Goal: Information Seeking & Learning: Learn about a topic

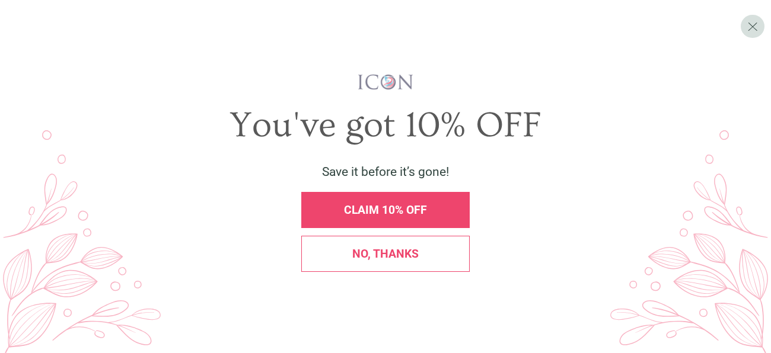
click at [363, 208] on span "CLAIM 10% OFF" at bounding box center [385, 210] width 83 height 14
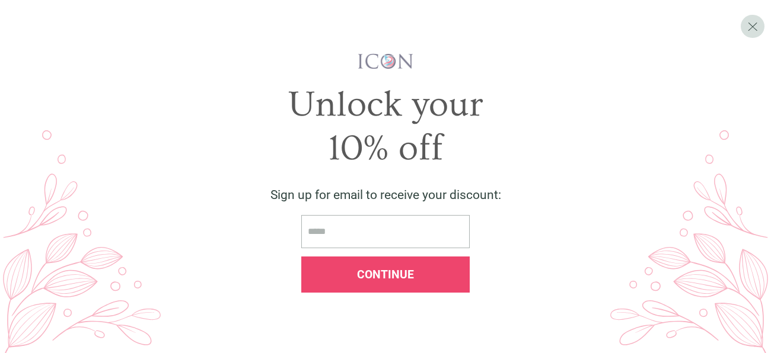
click at [368, 238] on input "email" at bounding box center [385, 232] width 168 height 34
type input "**********"
click at [373, 278] on span "Continue" at bounding box center [385, 275] width 57 height 14
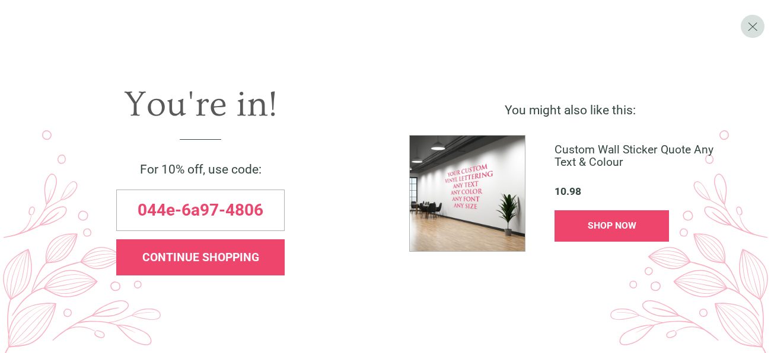
click at [234, 269] on div "CONTINUE SHOPPING" at bounding box center [200, 258] width 168 height 36
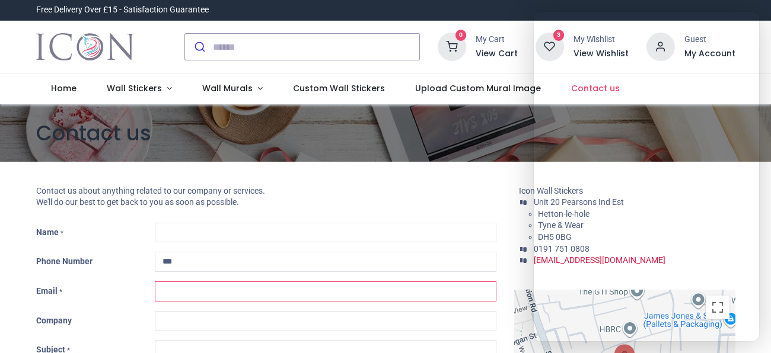
click at [367, 282] on input "Email *" at bounding box center [326, 292] width 342 height 20
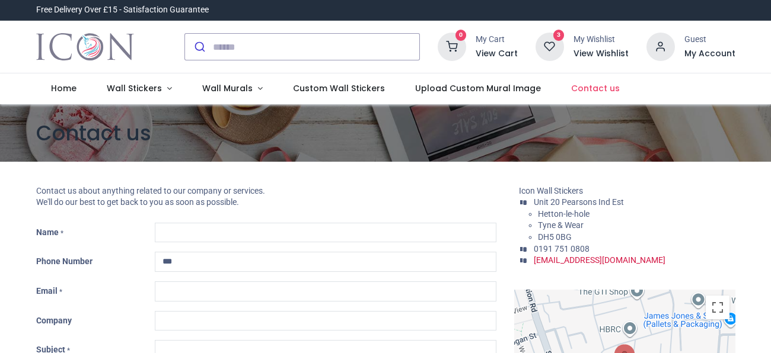
click at [560, 41] on icon at bounding box center [550, 47] width 28 height 28
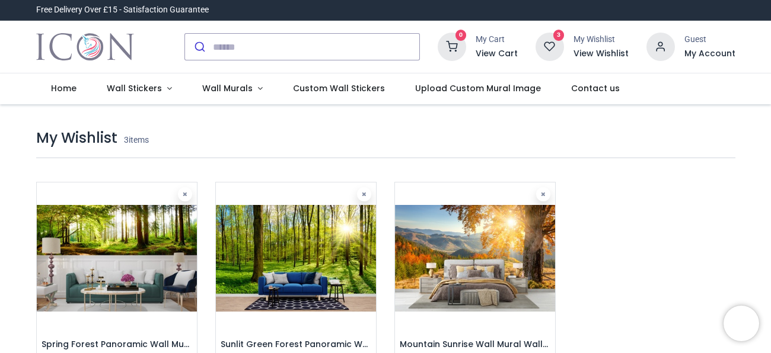
click at [143, 222] on img at bounding box center [117, 259] width 160 height 152
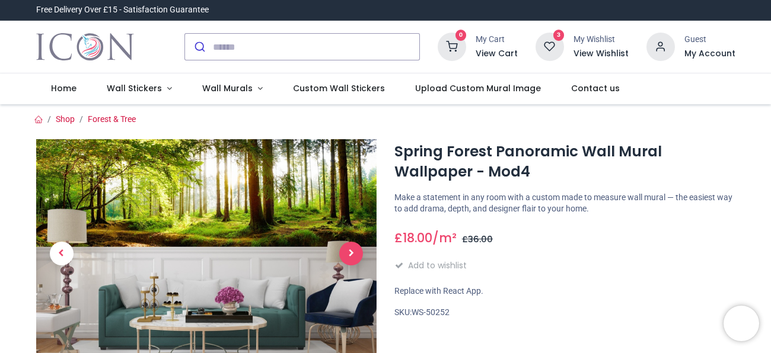
click at [350, 255] on span "Next" at bounding box center [351, 254] width 24 height 24
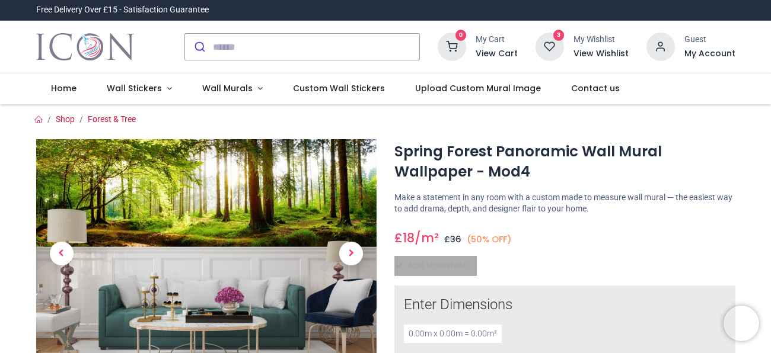
click at [350, 255] on span "Next" at bounding box center [351, 254] width 24 height 24
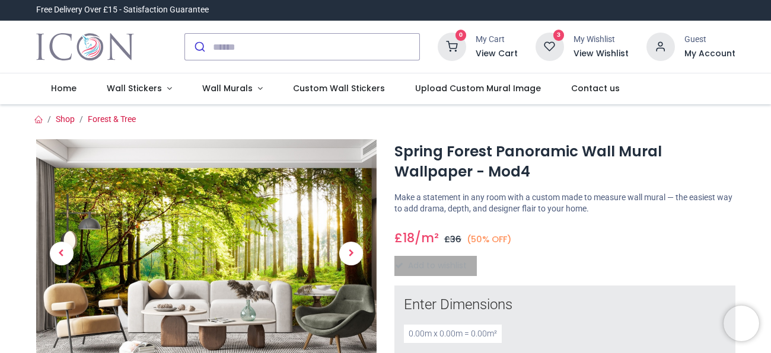
click at [350, 255] on span "Next" at bounding box center [351, 254] width 24 height 24
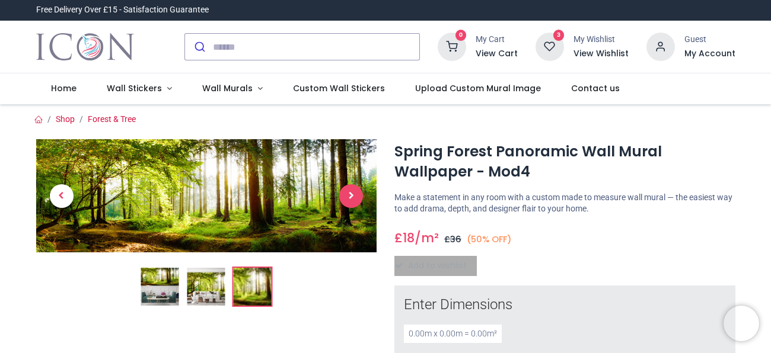
click at [351, 199] on span "Next" at bounding box center [351, 196] width 24 height 24
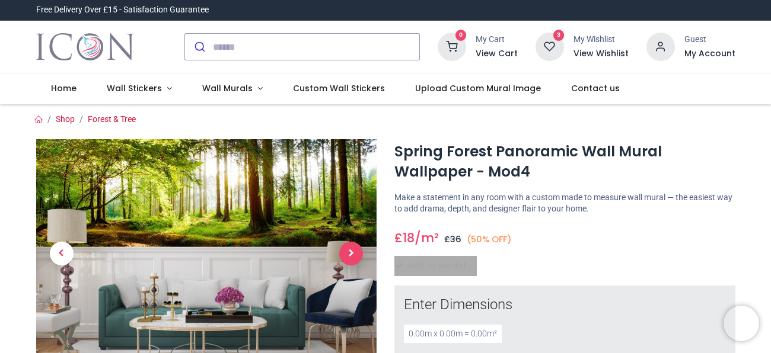
click at [351, 199] on link at bounding box center [351, 254] width 51 height 160
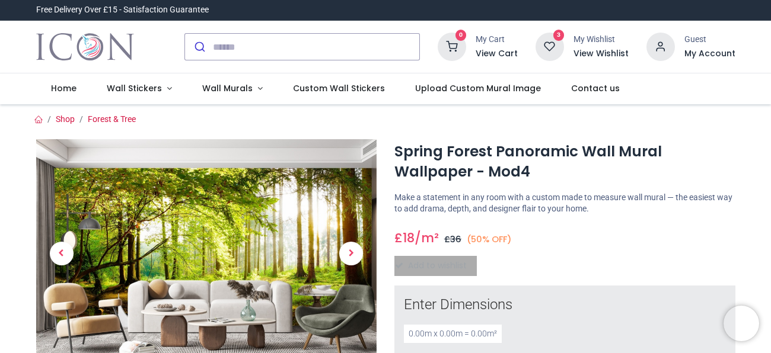
click at [559, 43] on icon at bounding box center [550, 47] width 28 height 28
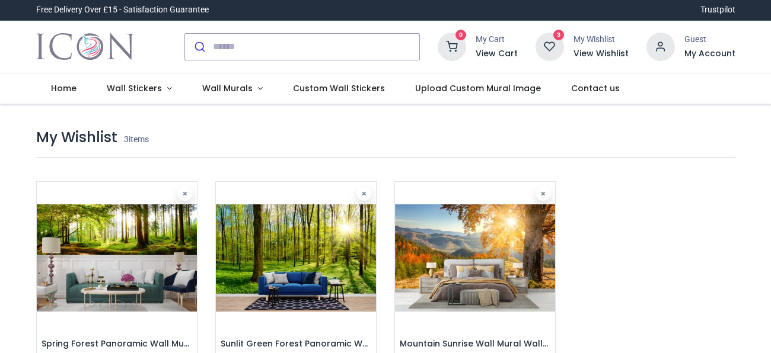
click at [329, 240] on img at bounding box center [296, 258] width 160 height 152
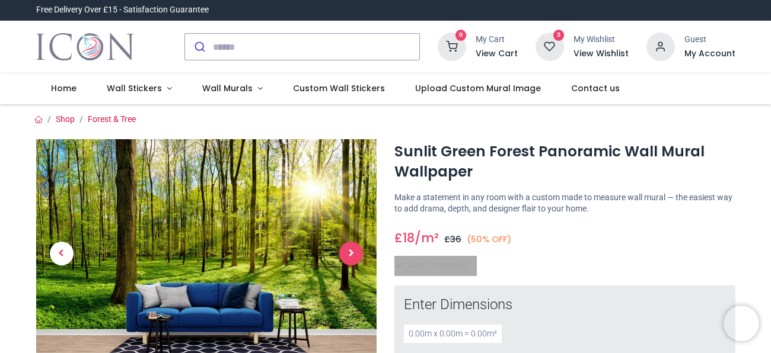
click at [347, 257] on span "Next" at bounding box center [351, 254] width 24 height 24
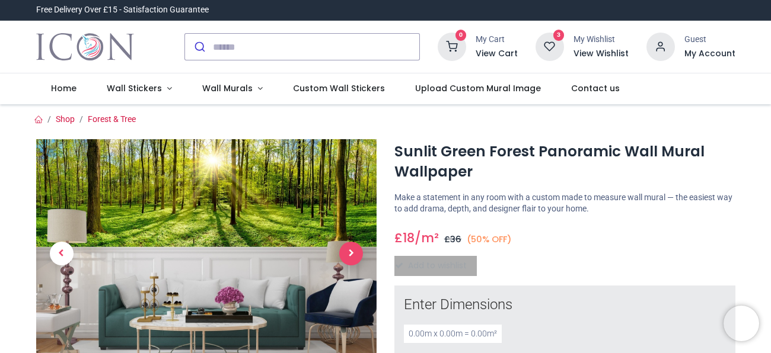
click at [347, 257] on span "Next" at bounding box center [351, 254] width 24 height 24
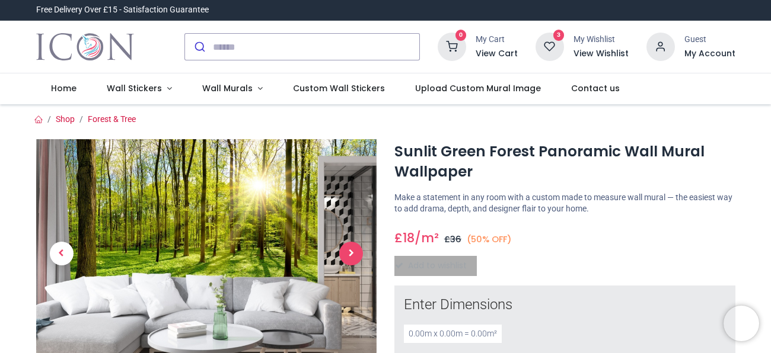
click at [347, 257] on span "Next" at bounding box center [351, 254] width 24 height 24
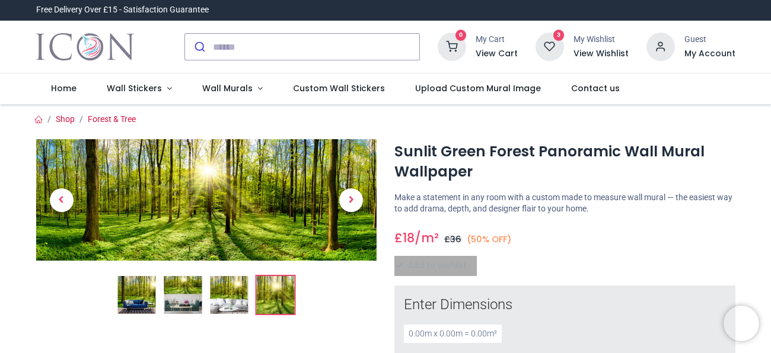
click at [560, 44] on icon at bounding box center [550, 47] width 28 height 28
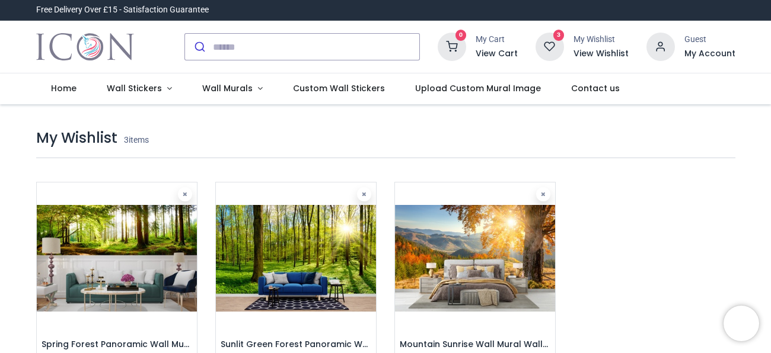
click at [496, 228] on img at bounding box center [475, 259] width 160 height 152
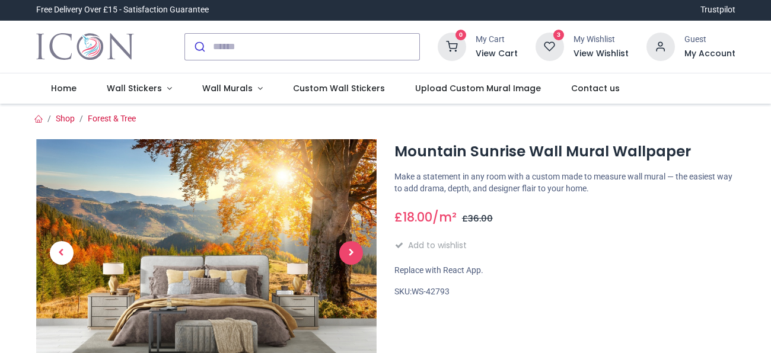
click at [353, 256] on span "Next" at bounding box center [351, 253] width 24 height 24
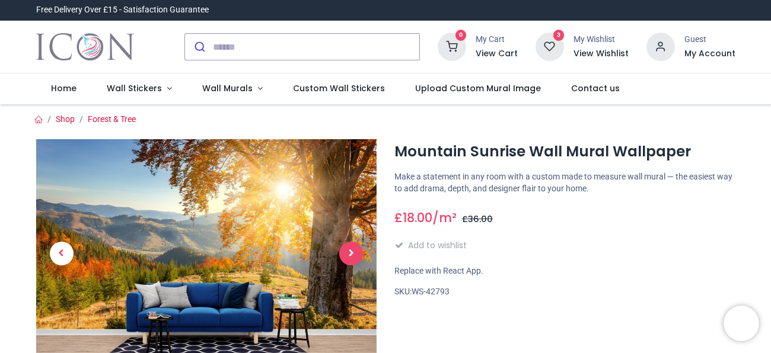
click at [353, 256] on span "Next" at bounding box center [351, 254] width 24 height 24
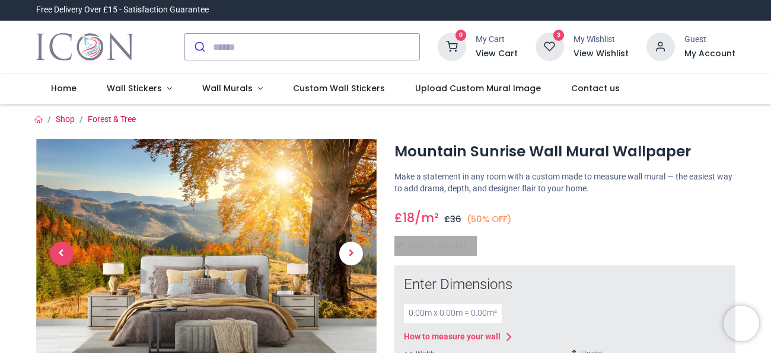
click at [52, 254] on span "Previous" at bounding box center [62, 254] width 24 height 24
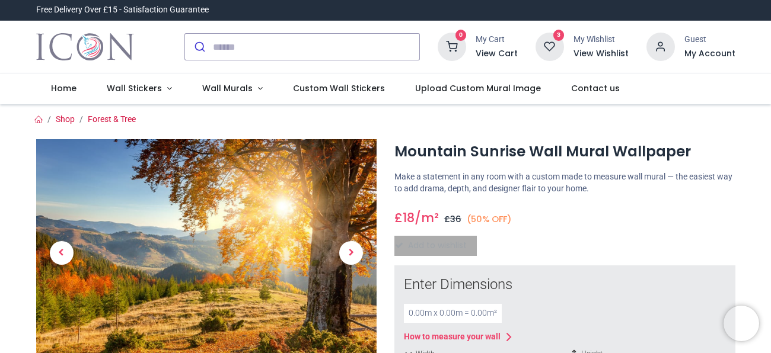
click at [556, 46] on icon at bounding box center [550, 47] width 28 height 28
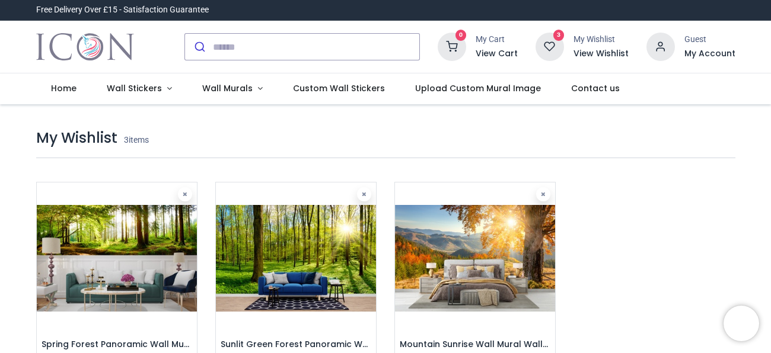
click at [181, 232] on img at bounding box center [117, 259] width 160 height 152
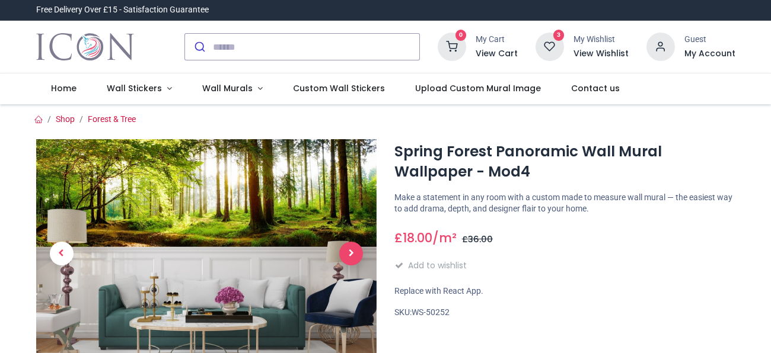
click at [350, 256] on span "Next" at bounding box center [351, 254] width 24 height 24
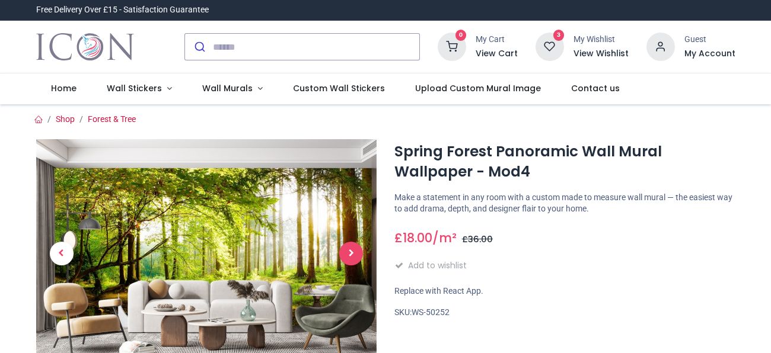
click at [350, 256] on span "Next" at bounding box center [351, 254] width 24 height 24
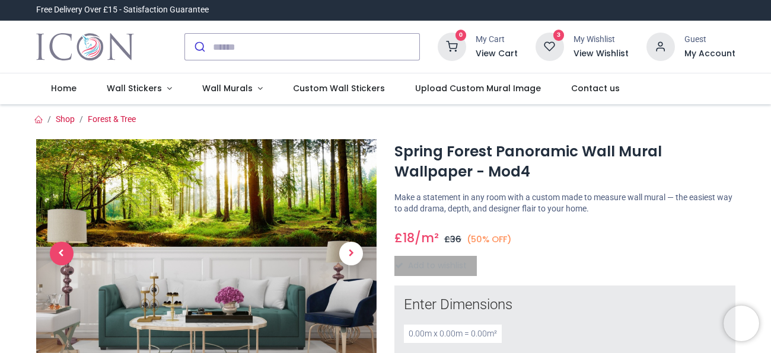
click at [63, 255] on span "Previous" at bounding box center [62, 254] width 24 height 24
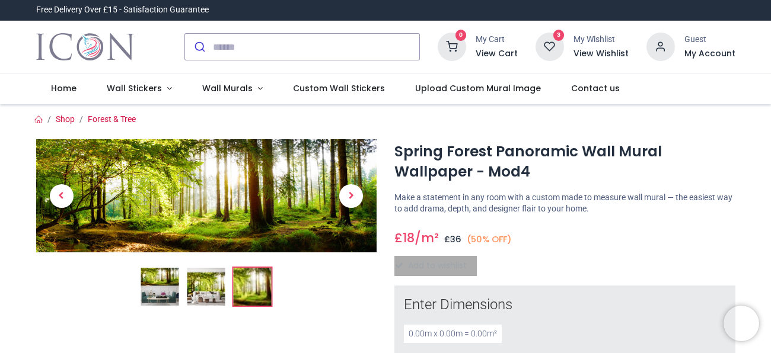
click at [255, 291] on img at bounding box center [252, 287] width 38 height 38
click at [546, 51] on icon at bounding box center [550, 47] width 28 height 28
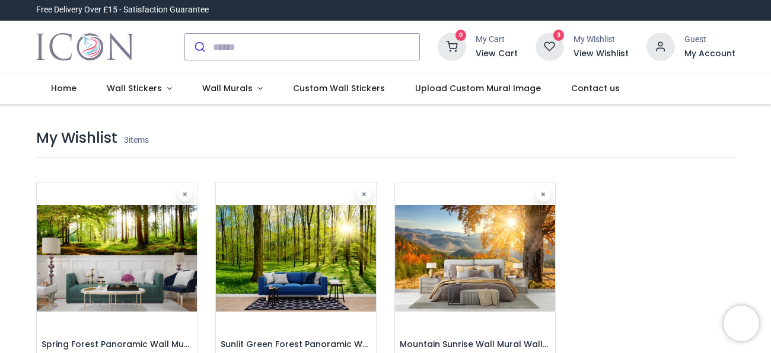
click at [345, 244] on img at bounding box center [296, 259] width 160 height 152
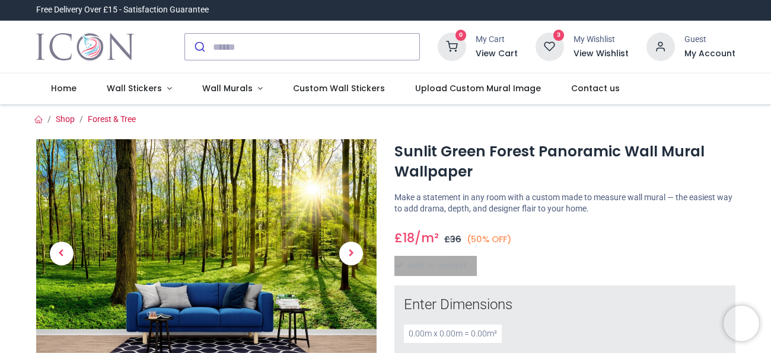
click at [556, 43] on icon at bounding box center [550, 47] width 28 height 28
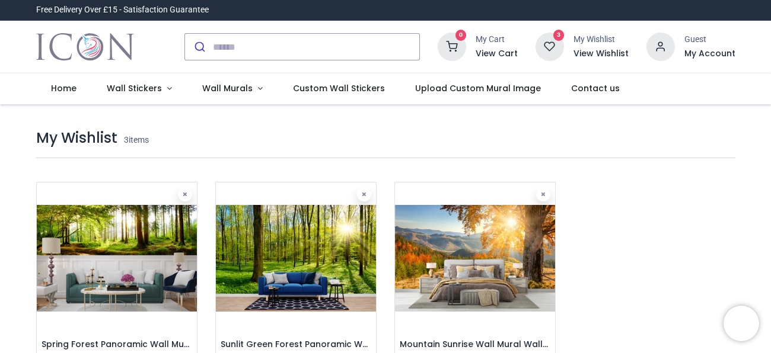
click at [160, 219] on img at bounding box center [117, 259] width 160 height 152
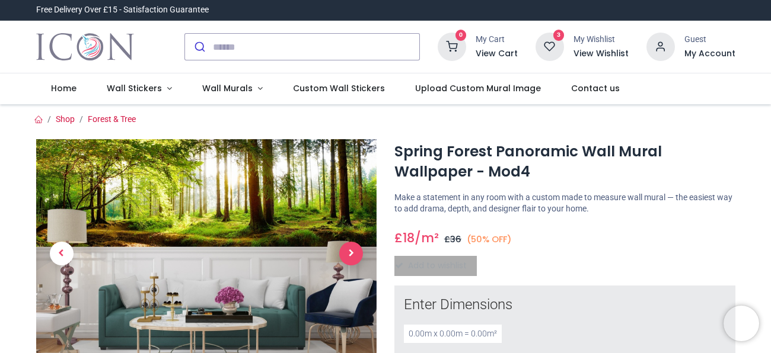
click at [350, 253] on span "Next" at bounding box center [351, 254] width 24 height 24
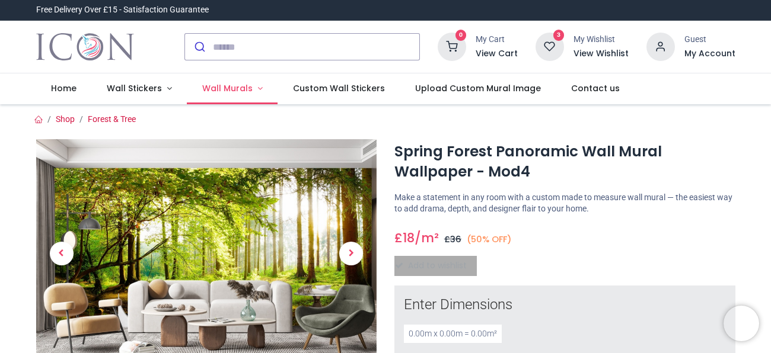
click at [213, 94] on span "Wall Murals" at bounding box center [227, 88] width 50 height 12
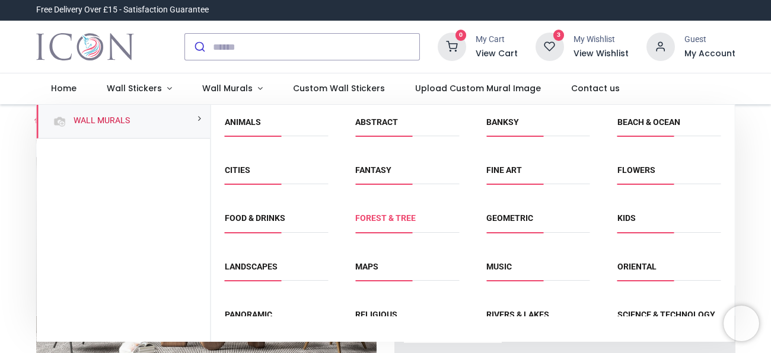
click at [402, 215] on link "Forest & Tree" at bounding box center [385, 218] width 60 height 9
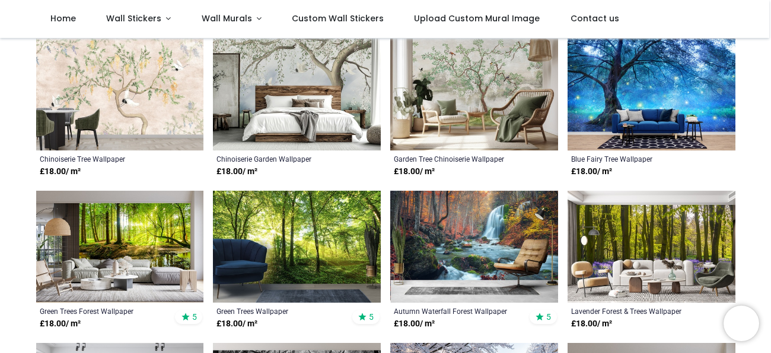
scroll to position [251, 0]
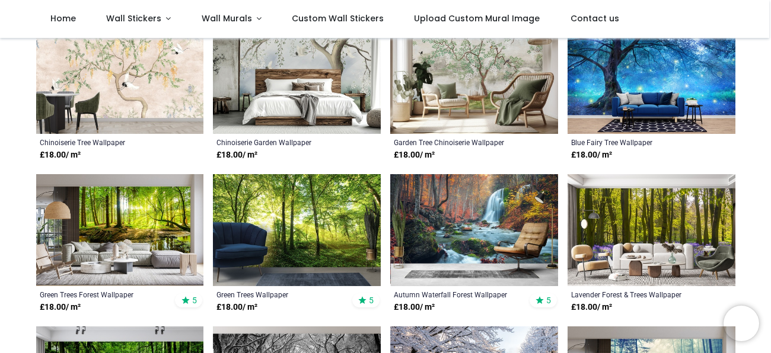
click at [128, 222] on img at bounding box center [120, 230] width 168 height 112
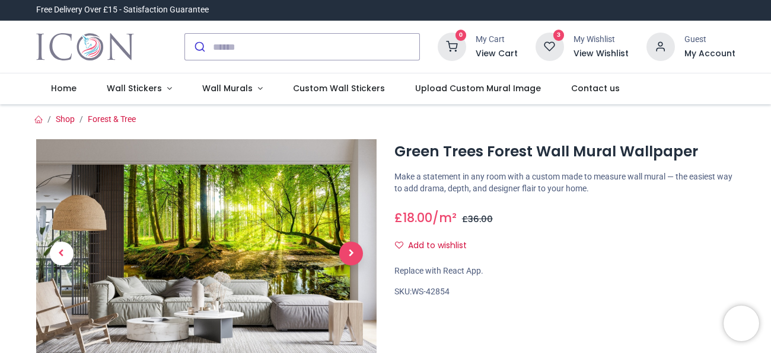
click at [356, 257] on span "Next" at bounding box center [351, 254] width 24 height 24
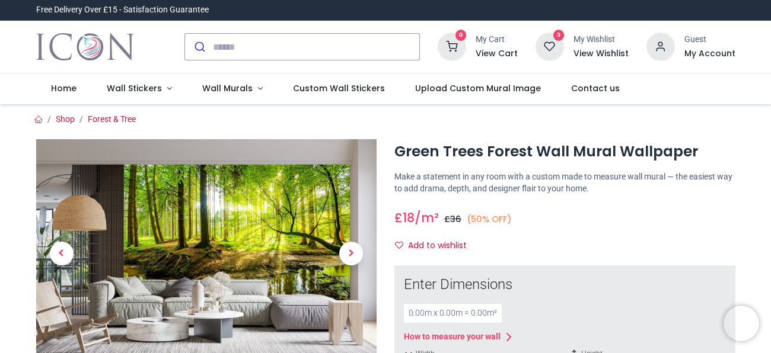
click at [356, 257] on span "Next" at bounding box center [351, 254] width 24 height 24
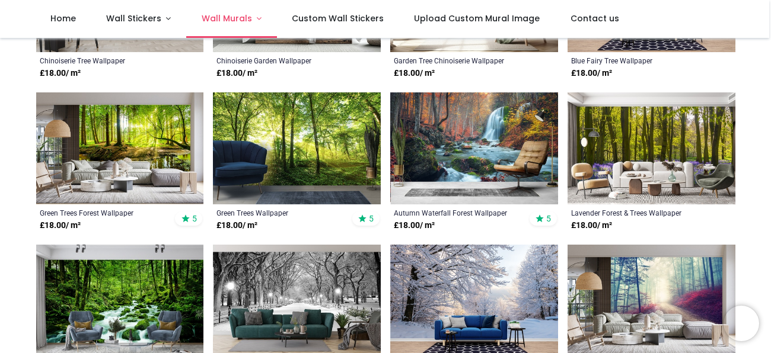
scroll to position [335, 0]
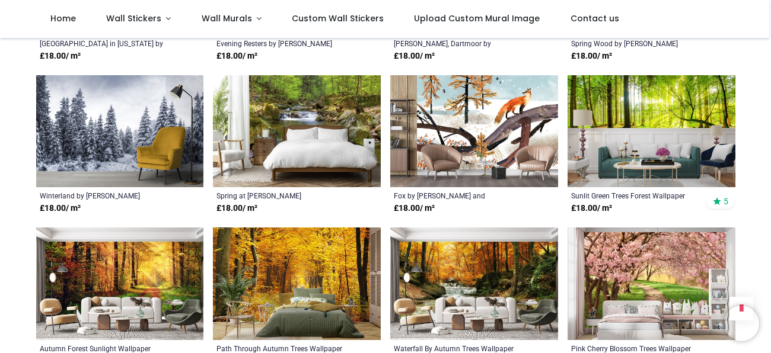
scroll to position [1413, 0]
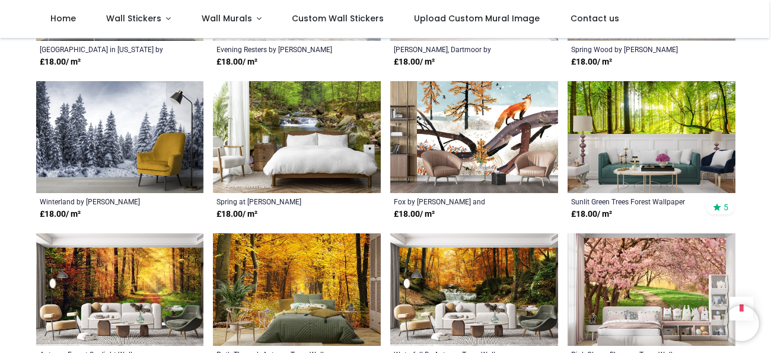
click at [664, 112] on img at bounding box center [652, 137] width 168 height 112
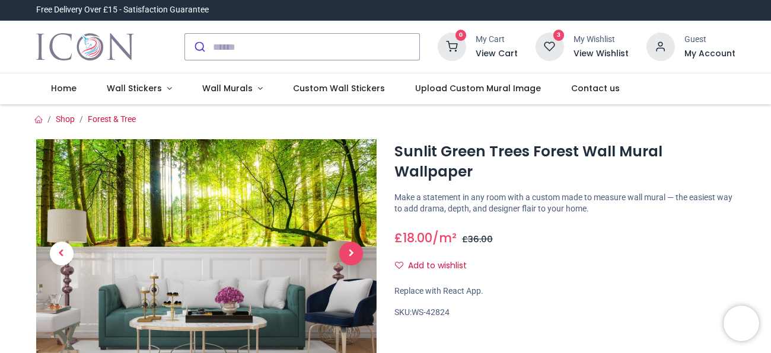
click at [354, 254] on span "Next" at bounding box center [351, 254] width 24 height 24
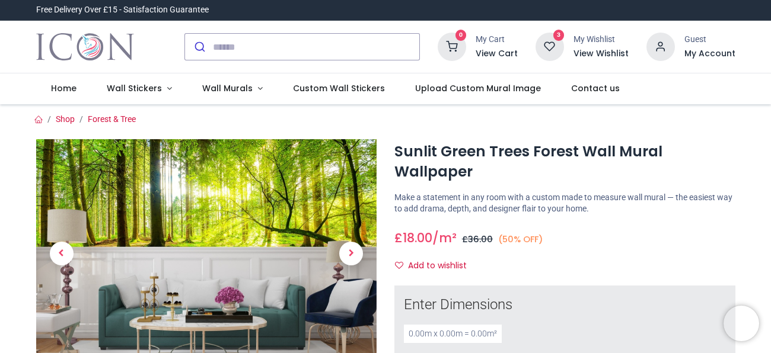
click at [354, 254] on span "Next" at bounding box center [351, 254] width 24 height 24
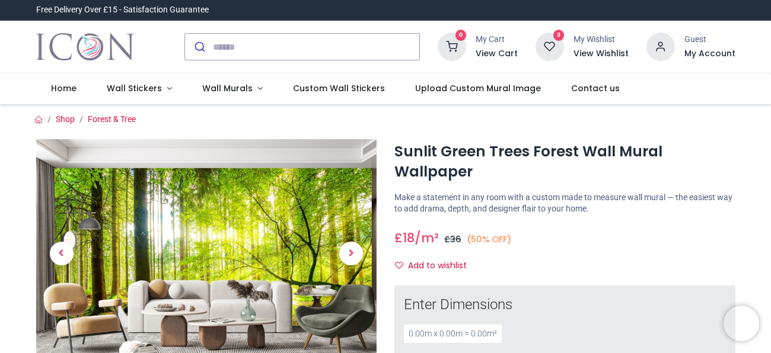
click at [354, 254] on span "Next" at bounding box center [351, 254] width 24 height 24
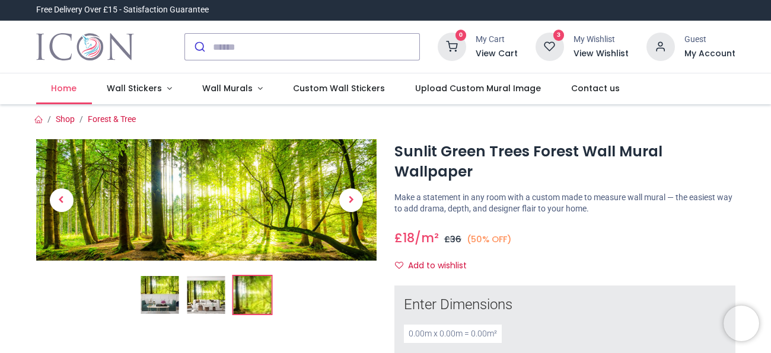
click at [78, 88] on link "Home" at bounding box center [64, 89] width 56 height 31
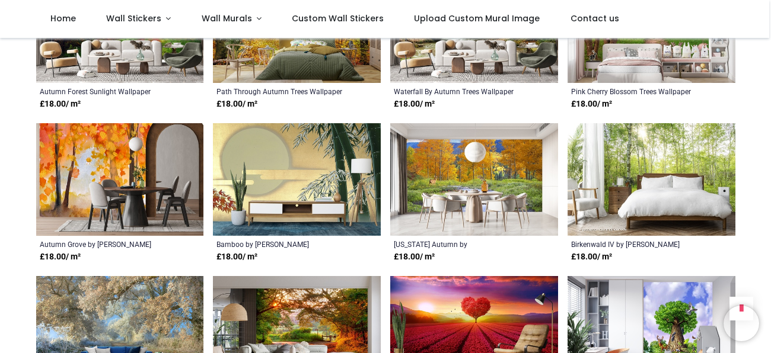
scroll to position [642, 0]
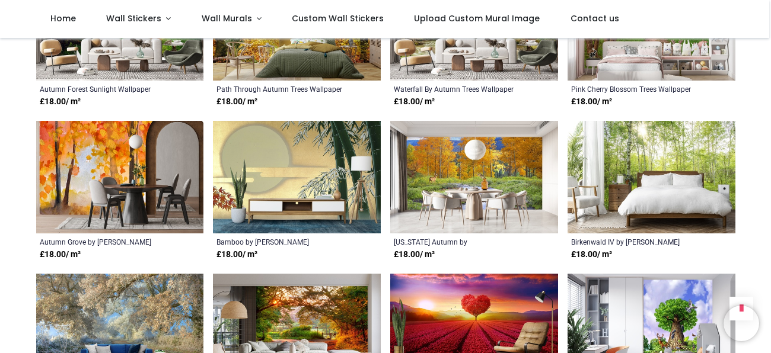
click at [689, 146] on img at bounding box center [652, 177] width 168 height 112
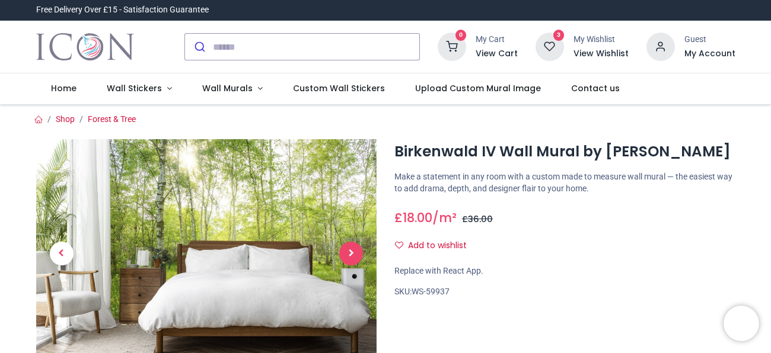
click at [346, 256] on span "Next" at bounding box center [351, 254] width 24 height 24
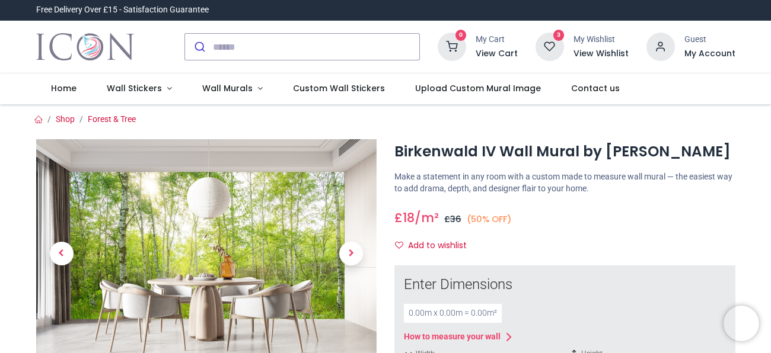
click at [346, 256] on span "Next" at bounding box center [351, 254] width 24 height 24
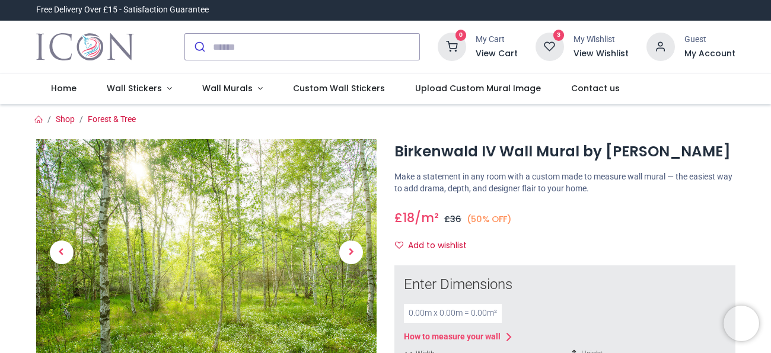
click at [346, 256] on span "Next" at bounding box center [351, 253] width 24 height 24
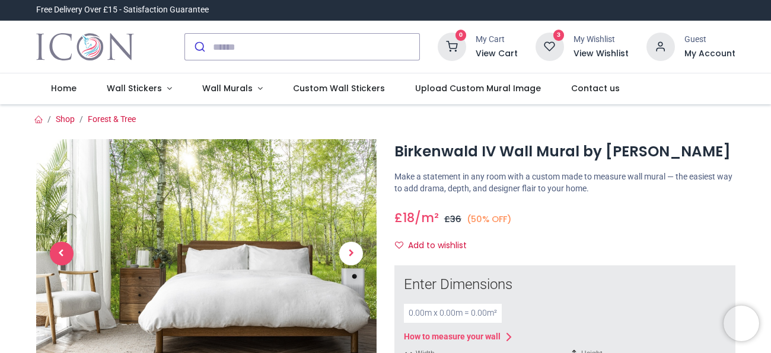
click at [58, 254] on span "Previous" at bounding box center [62, 254] width 24 height 24
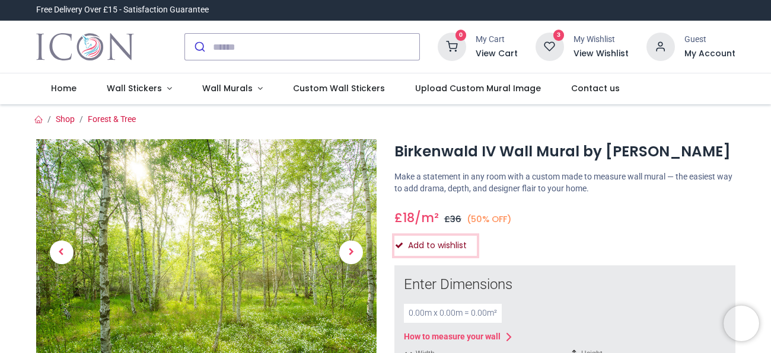
click at [395, 244] on icon "Add to wishlist" at bounding box center [399, 245] width 8 height 8
click at [552, 44] on icon at bounding box center [550, 47] width 28 height 28
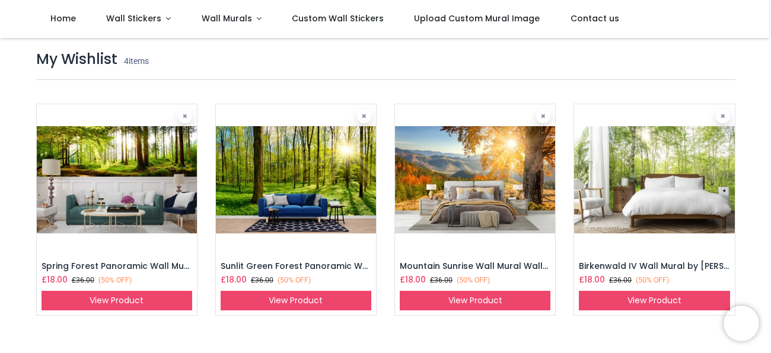
scroll to position [16, 0]
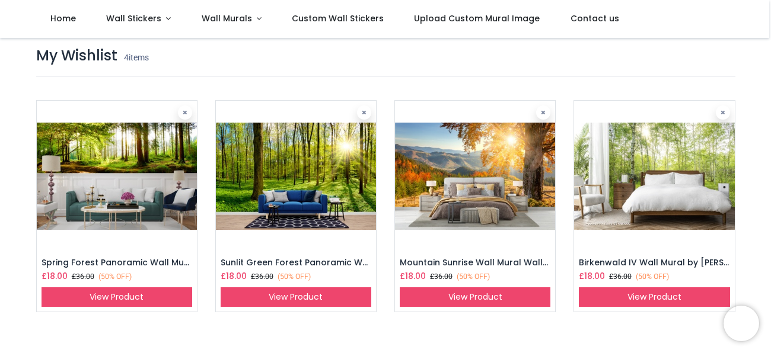
click at [153, 159] on img at bounding box center [117, 177] width 160 height 152
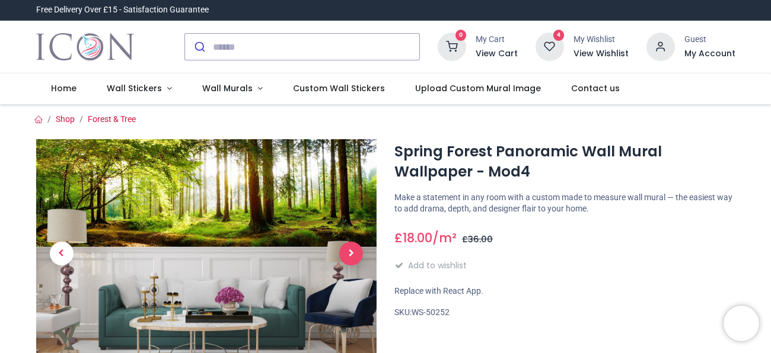
click at [346, 260] on span "Next" at bounding box center [351, 254] width 24 height 24
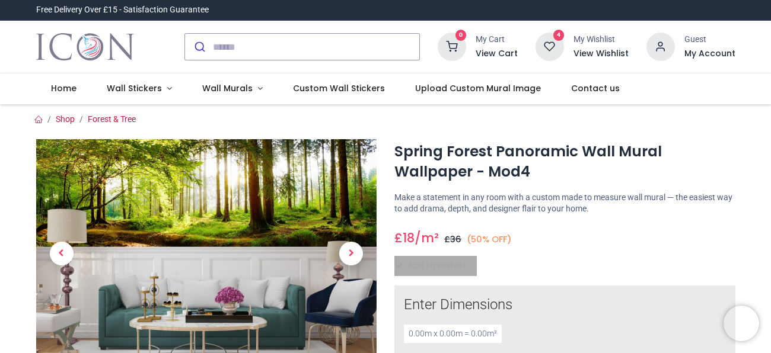
click at [346, 260] on span "Next" at bounding box center [351, 254] width 24 height 24
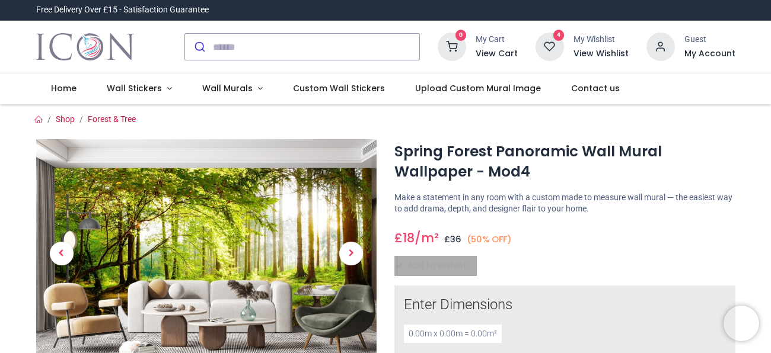
click at [346, 260] on span "Next" at bounding box center [351, 254] width 24 height 24
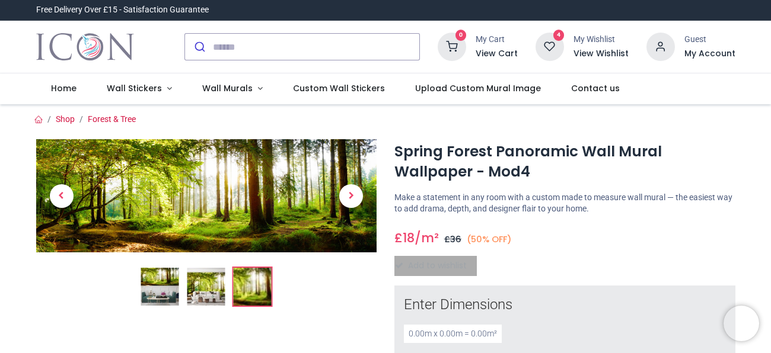
click at [200, 192] on img at bounding box center [206, 195] width 341 height 113
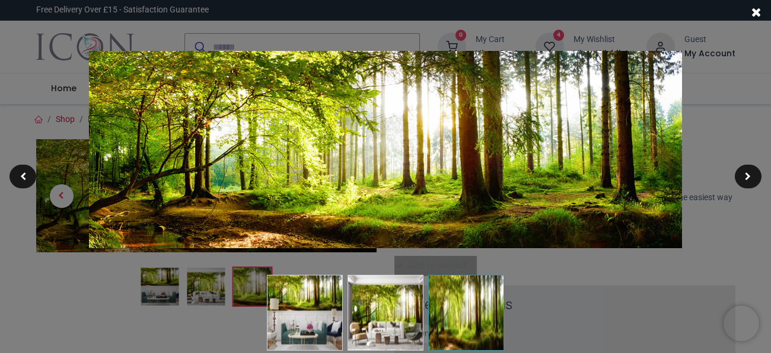
click at [383, 307] on img at bounding box center [386, 313] width 76 height 76
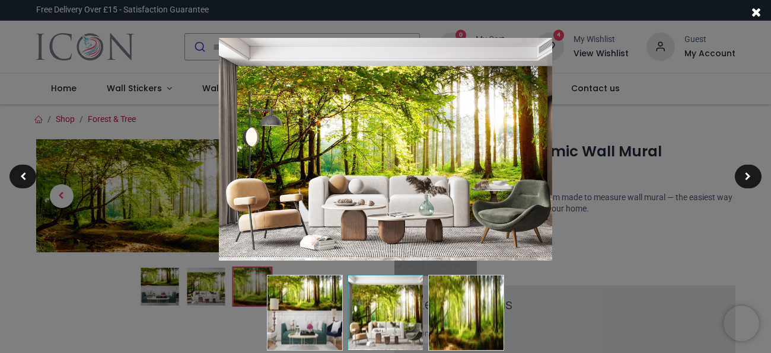
click at [756, 15] on span at bounding box center [756, 12] width 10 height 12
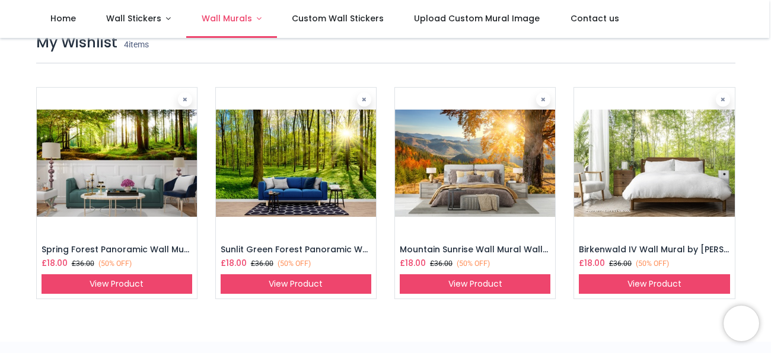
scroll to position [186, 0]
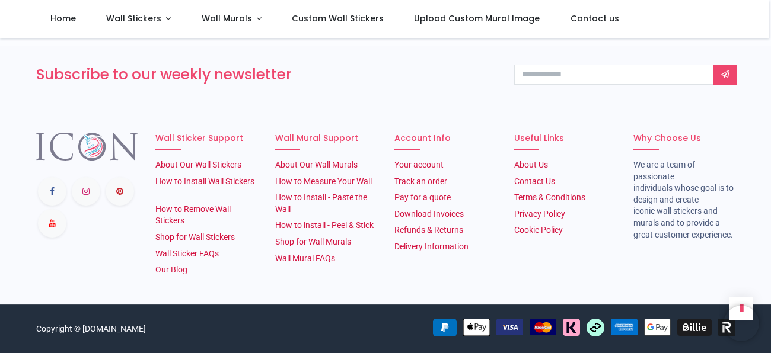
scroll to position [1651, 0]
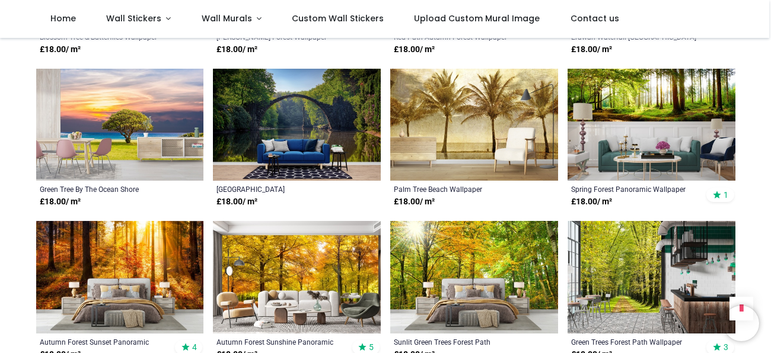
scroll to position [2079, 0]
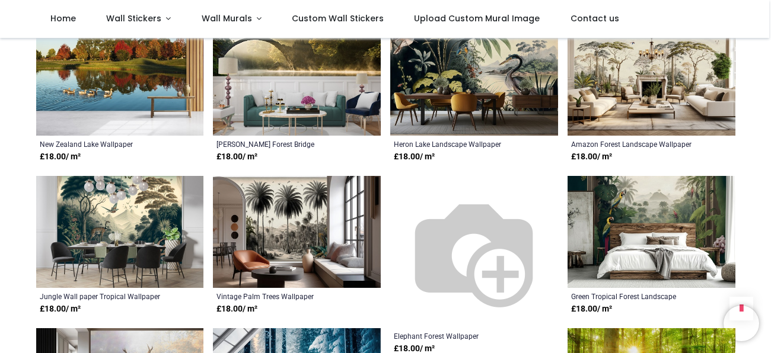
scroll to position [3031, 0]
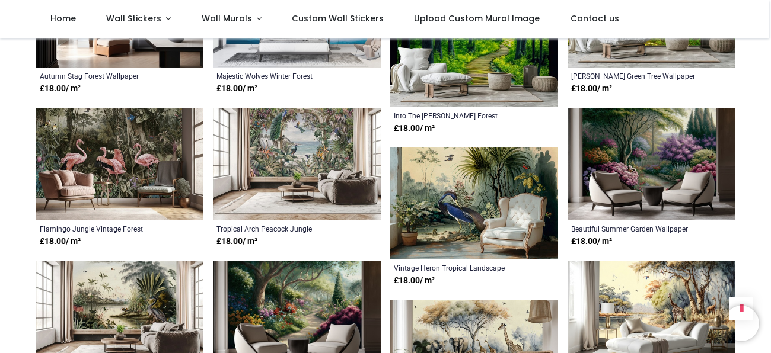
scroll to position [3407, 0]
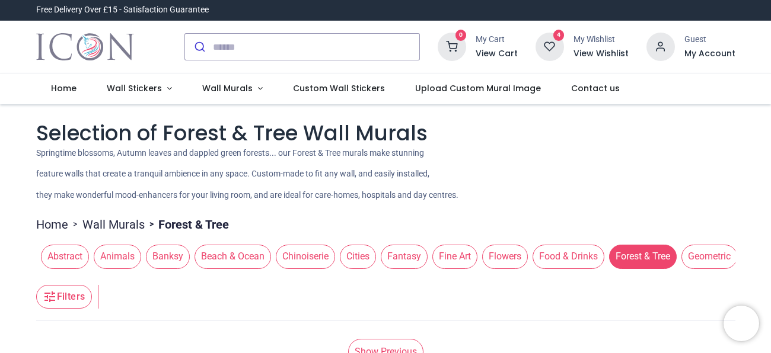
click at [211, 263] on span "Beach & Ocean" at bounding box center [233, 257] width 77 height 24
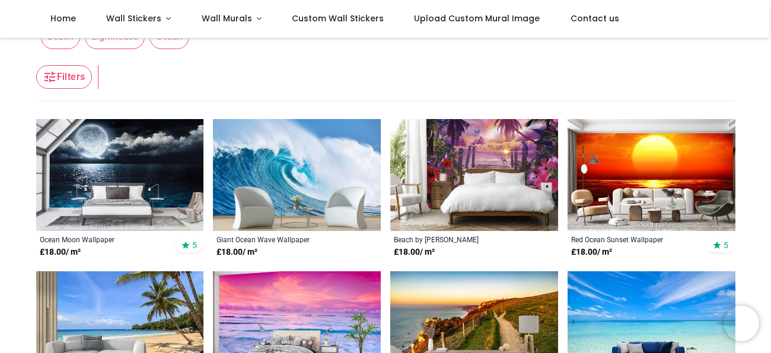
scroll to position [158, 0]
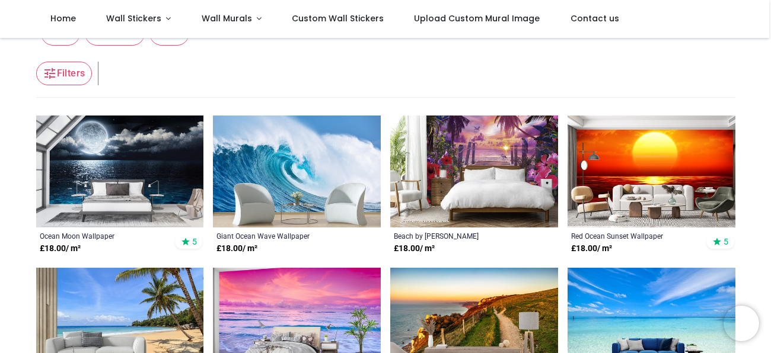
click at [669, 160] on img at bounding box center [652, 172] width 168 height 112
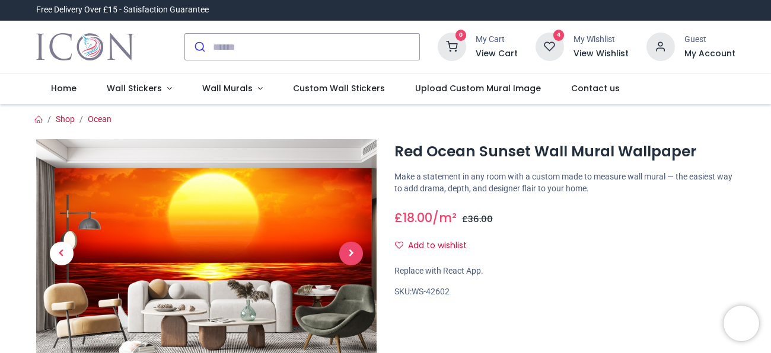
click at [355, 252] on span "Next" at bounding box center [351, 254] width 24 height 24
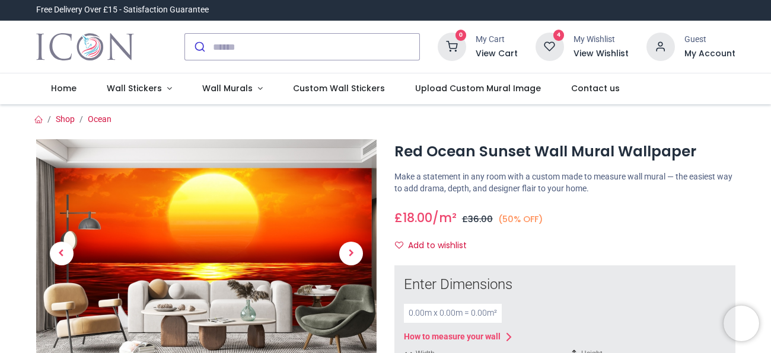
click at [355, 252] on span "Next" at bounding box center [351, 254] width 24 height 24
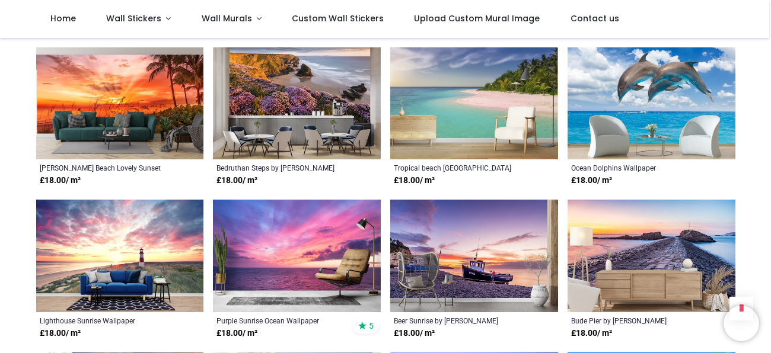
scroll to position [863, 0]
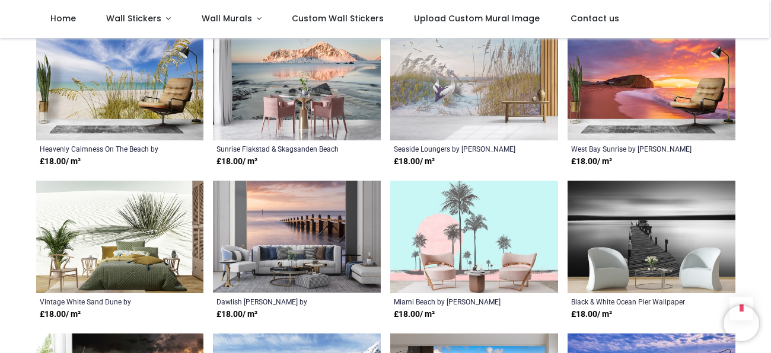
scroll to position [1641, 0]
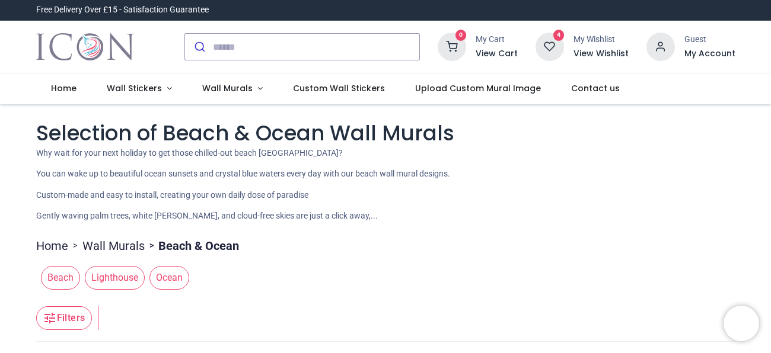
click at [563, 45] on icon at bounding box center [550, 47] width 28 height 28
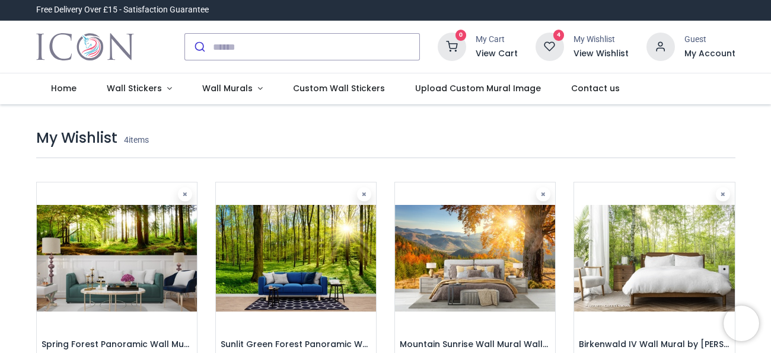
click at [327, 231] on img at bounding box center [296, 259] width 160 height 152
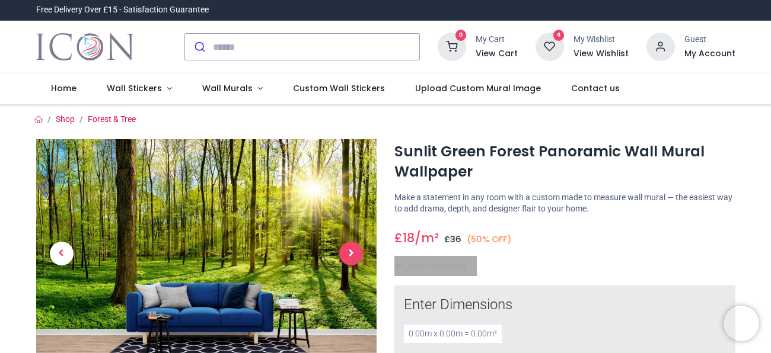
click at [353, 255] on span "Next" at bounding box center [351, 254] width 24 height 24
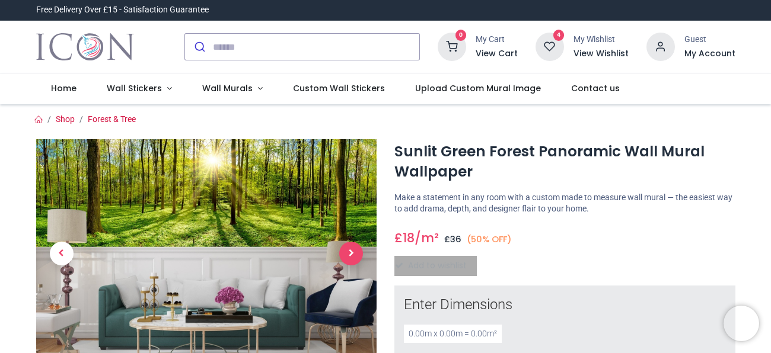
click at [353, 255] on span "Next" at bounding box center [351, 254] width 24 height 24
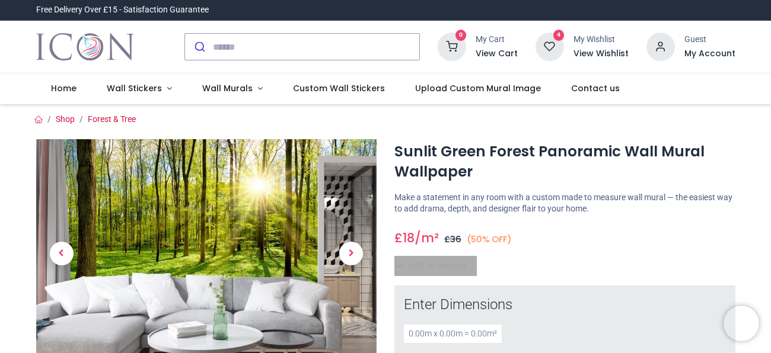
click at [553, 49] on icon at bounding box center [550, 47] width 28 height 28
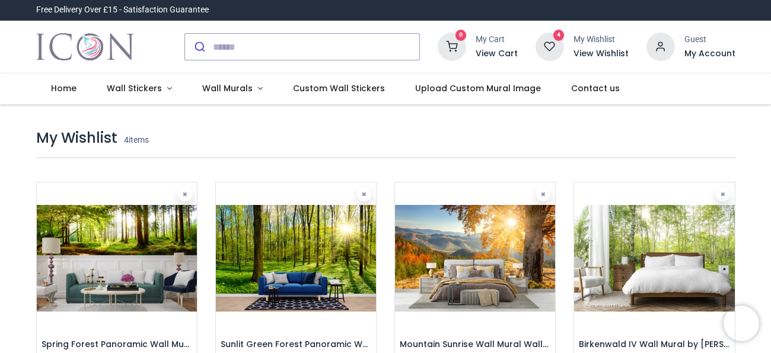
click at [164, 234] on img at bounding box center [117, 259] width 160 height 152
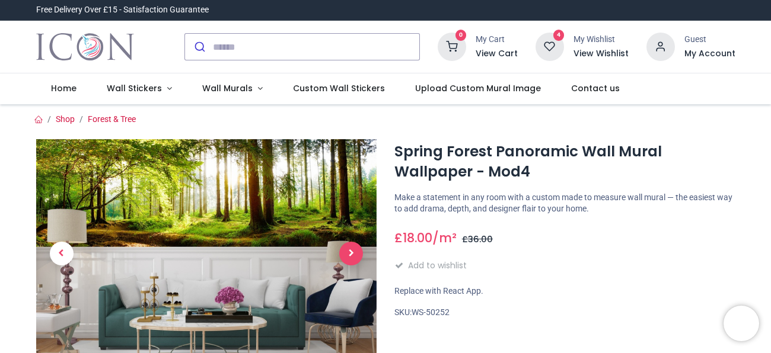
click at [353, 255] on span "Next" at bounding box center [351, 254] width 24 height 24
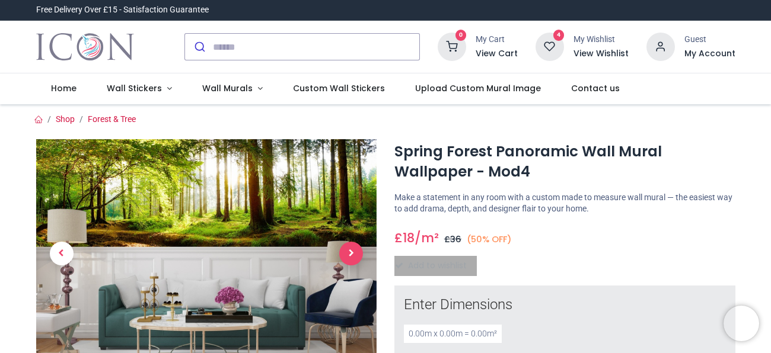
click at [352, 259] on span "Next" at bounding box center [351, 254] width 24 height 24
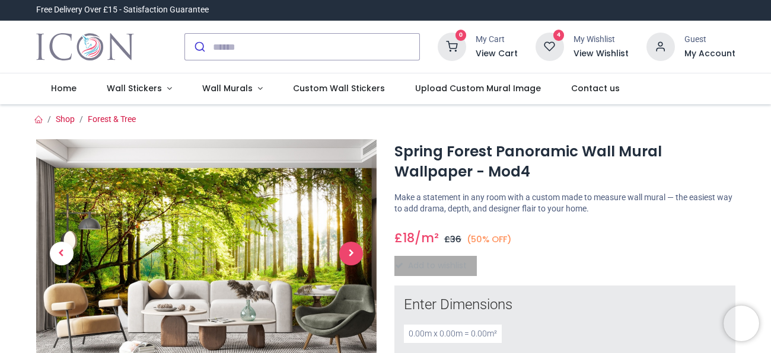
click at [348, 256] on span "Next" at bounding box center [351, 254] width 24 height 24
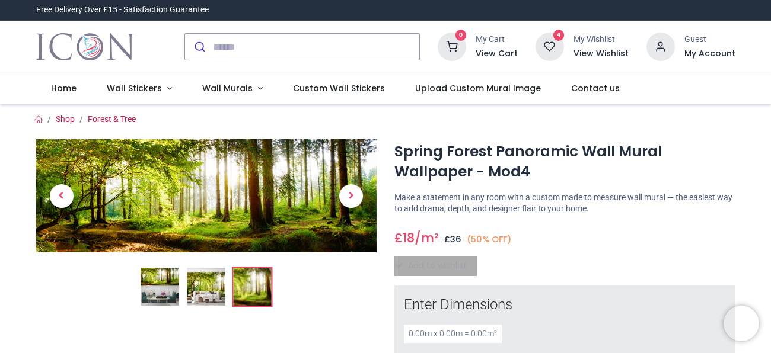
click at [252, 284] on img at bounding box center [252, 287] width 38 height 38
click at [244, 189] on img at bounding box center [206, 195] width 341 height 113
